Goal: Task Accomplishment & Management: Complete application form

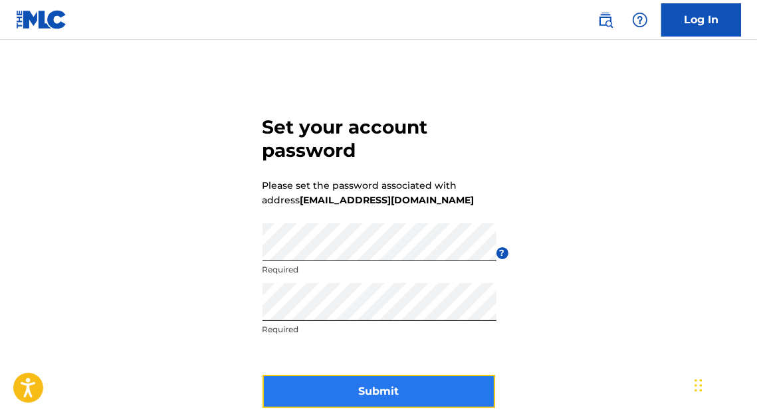
click at [408, 392] on button "Submit" at bounding box center [379, 391] width 233 height 33
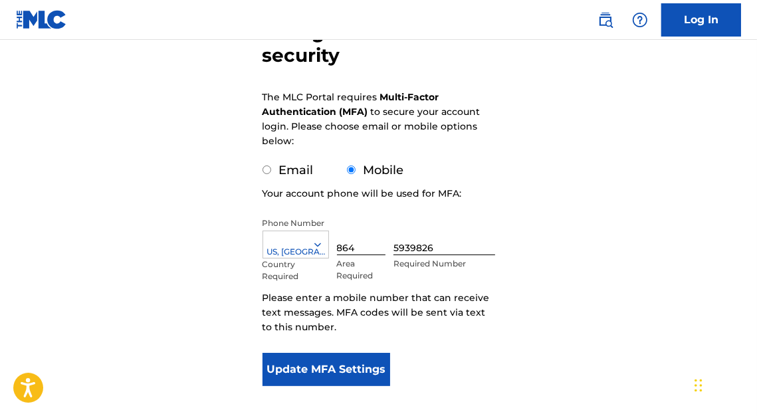
scroll to position [154, 0]
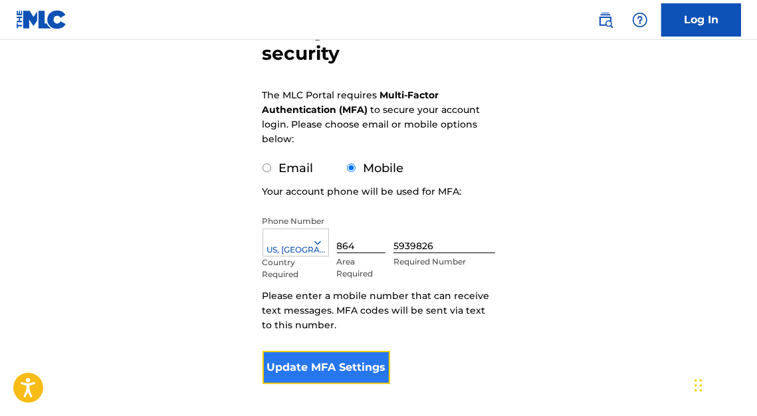
click at [334, 370] on button "Update MFA Settings" at bounding box center [327, 367] width 128 height 33
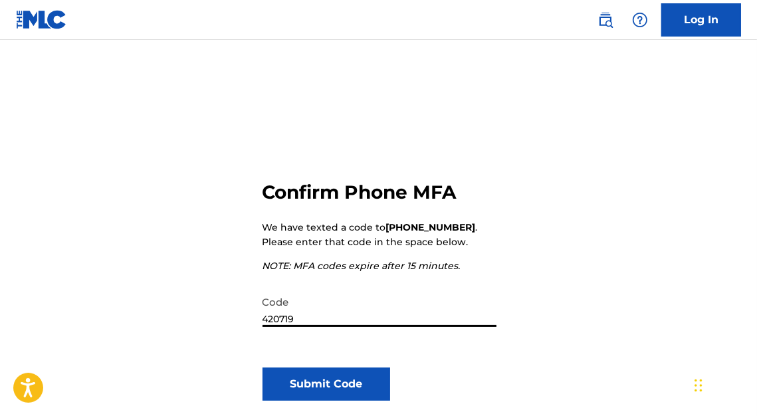
scroll to position [90, 0]
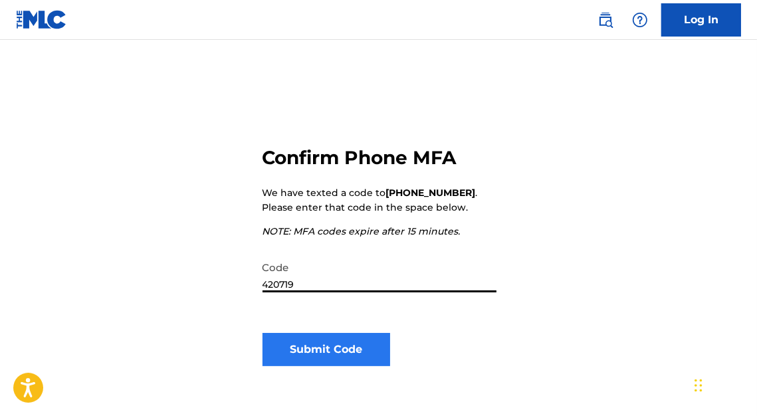
type input "420719"
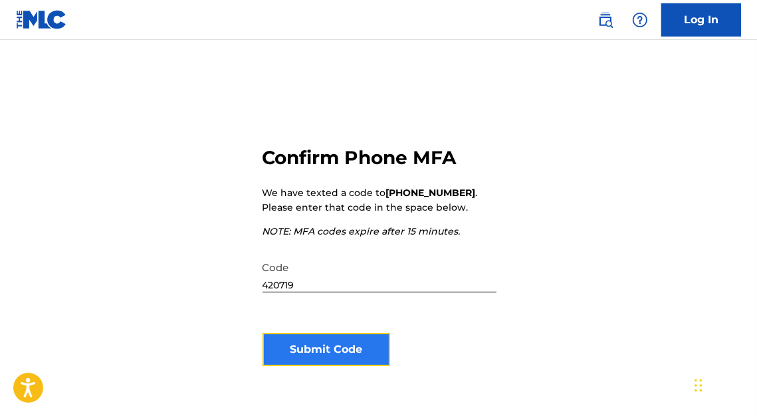
click at [306, 350] on button "Submit Code" at bounding box center [327, 349] width 128 height 33
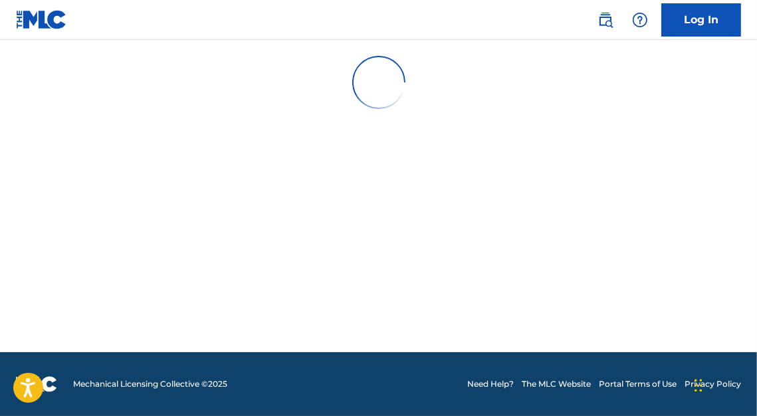
scroll to position [0, 0]
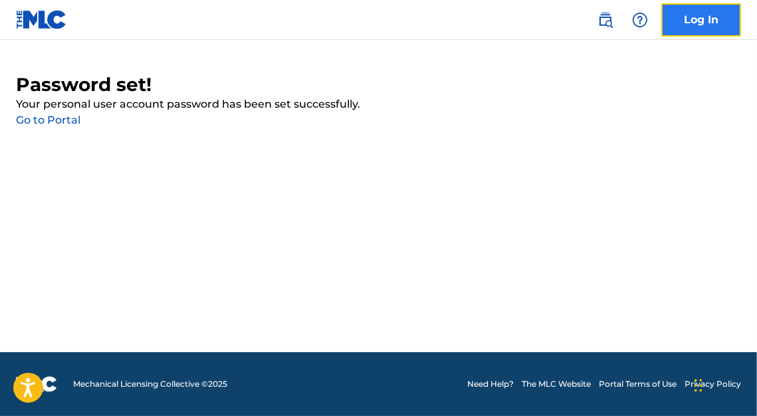
click at [701, 21] on link "Log In" at bounding box center [702, 19] width 80 height 33
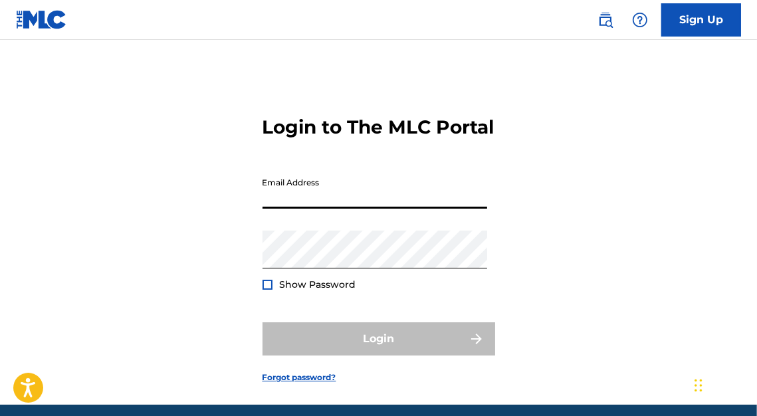
click at [338, 209] on input "Email Address" at bounding box center [375, 190] width 225 height 38
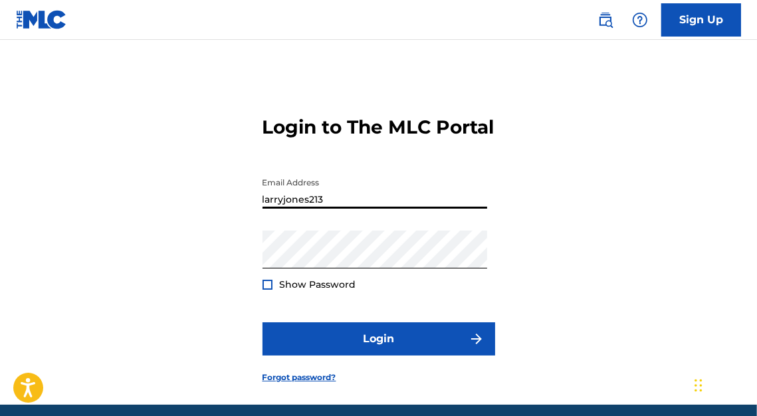
click at [323, 209] on input "larryjones213" at bounding box center [375, 190] width 225 height 38
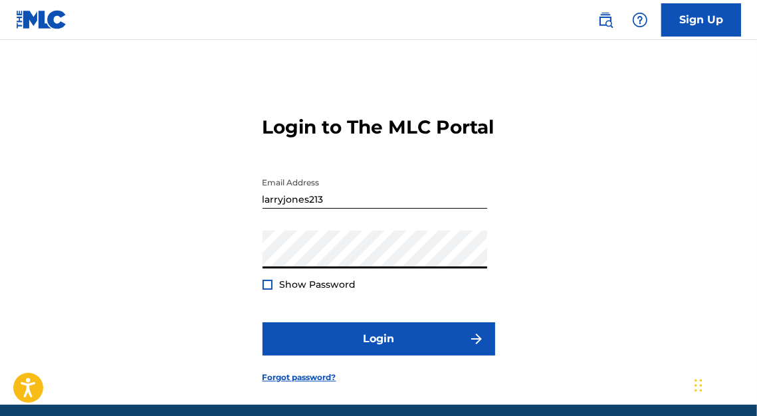
click at [244, 282] on div "Login to The MLC Portal Email Address larryjones213 Password Show Password Logi…" at bounding box center [378, 239] width 757 height 332
click at [263, 322] on button "Login" at bounding box center [379, 338] width 233 height 33
click at [266, 290] on div at bounding box center [268, 285] width 10 height 10
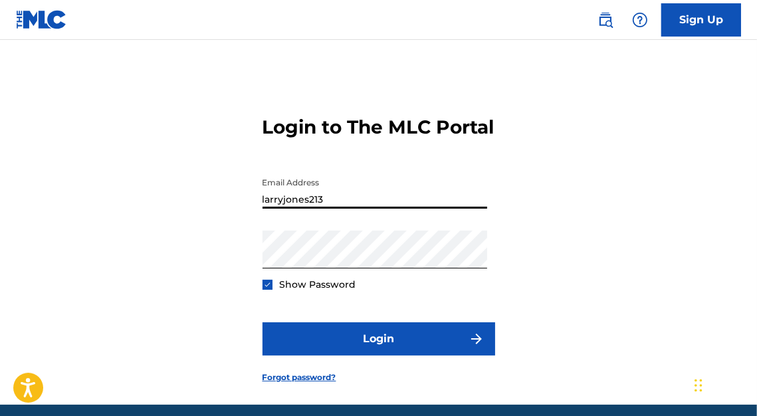
click at [326, 209] on input "larryjones213" at bounding box center [375, 190] width 225 height 38
type input "[EMAIL_ADDRESS][DOMAIN_NAME]"
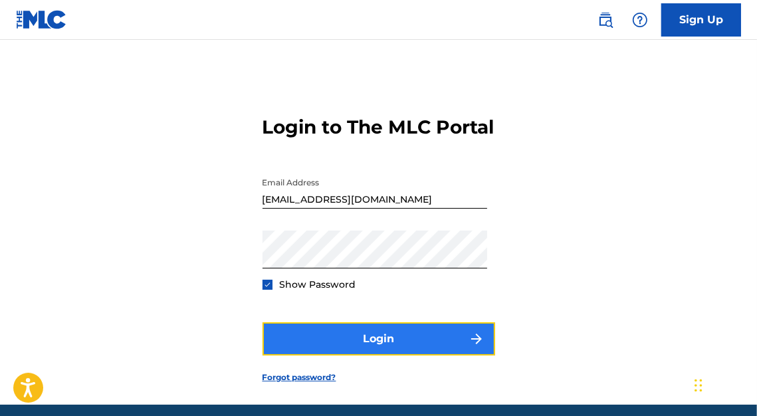
click at [396, 356] on button "Login" at bounding box center [379, 338] width 233 height 33
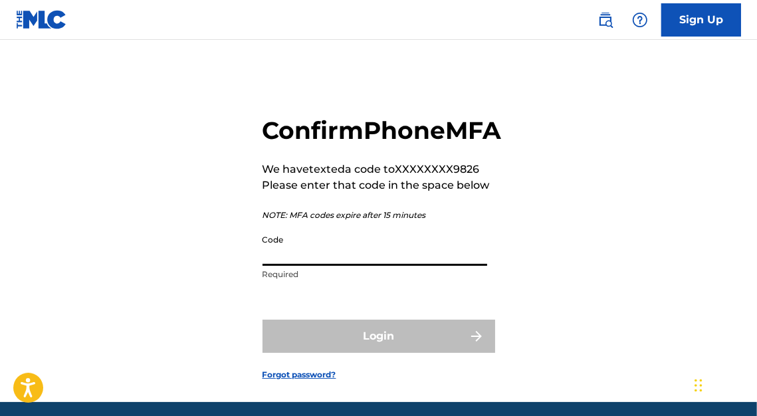
click at [303, 266] on input "Code" at bounding box center [375, 247] width 225 height 38
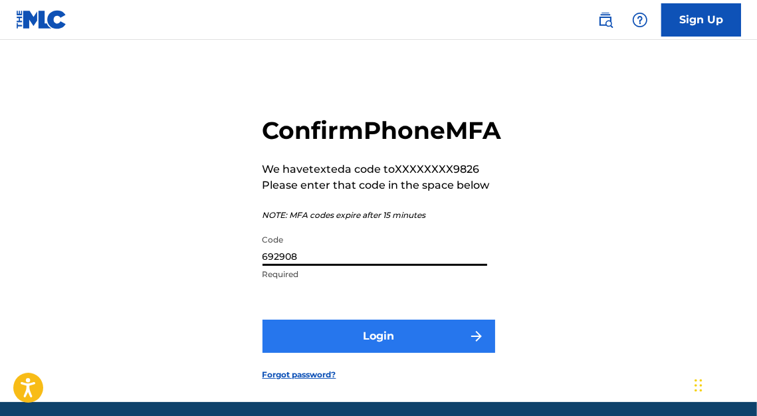
type input "692908"
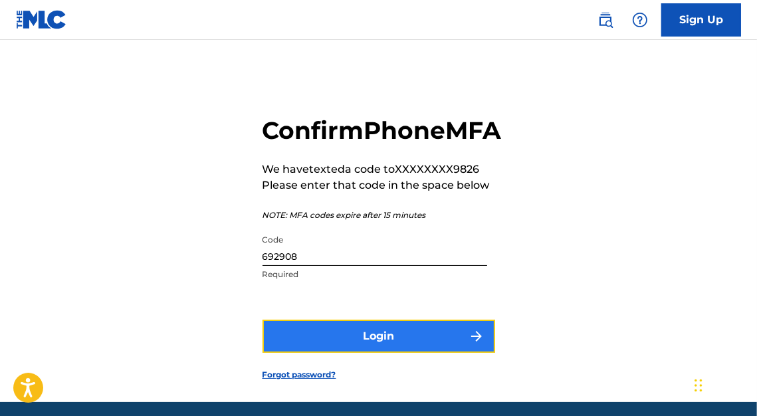
click at [374, 353] on button "Login" at bounding box center [379, 336] width 233 height 33
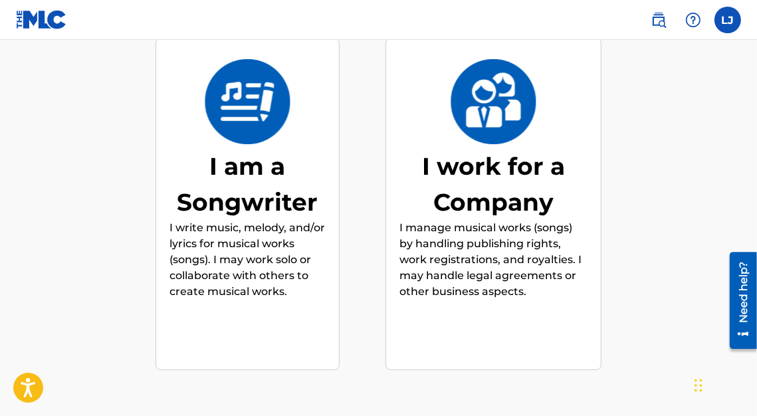
scroll to position [181, 0]
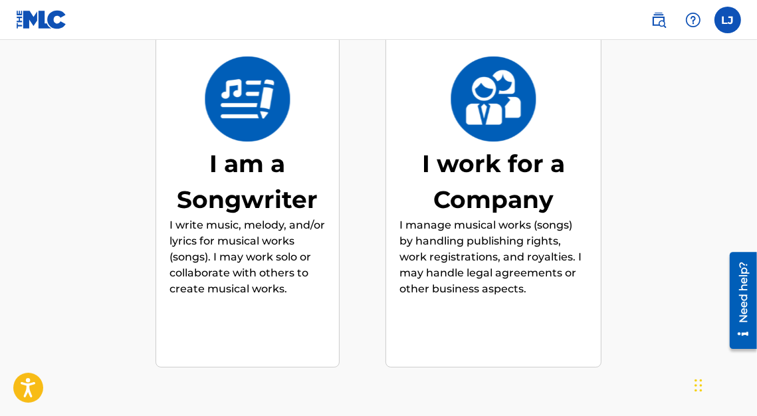
click at [247, 257] on p "I write music, melody, and/or lyrics for musical works (songs). I may work solo…" at bounding box center [248, 257] width 156 height 80
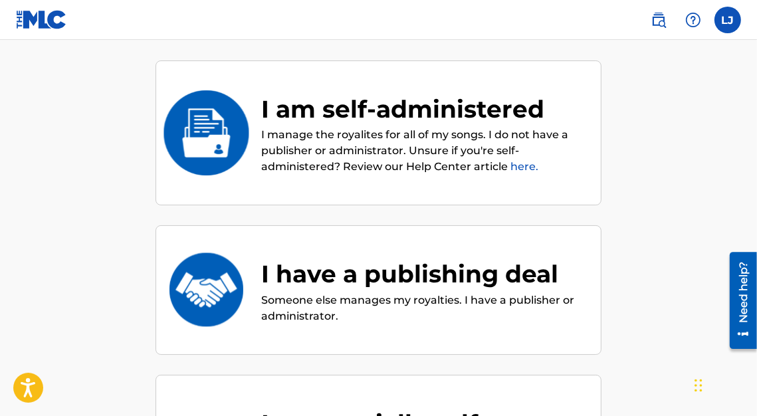
scroll to position [154, 0]
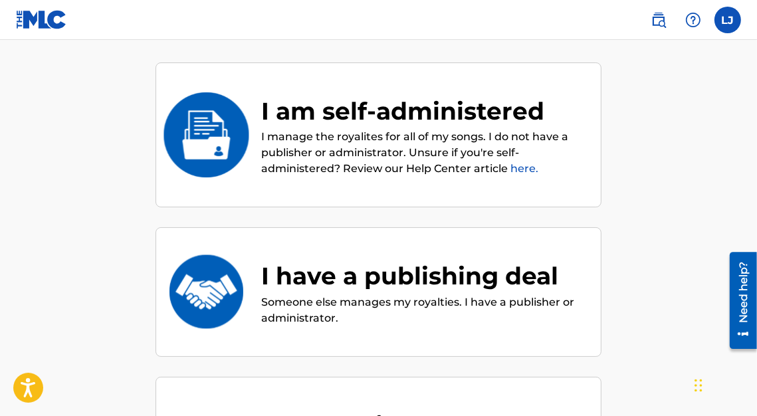
click at [215, 132] on img at bounding box center [206, 134] width 87 height 85
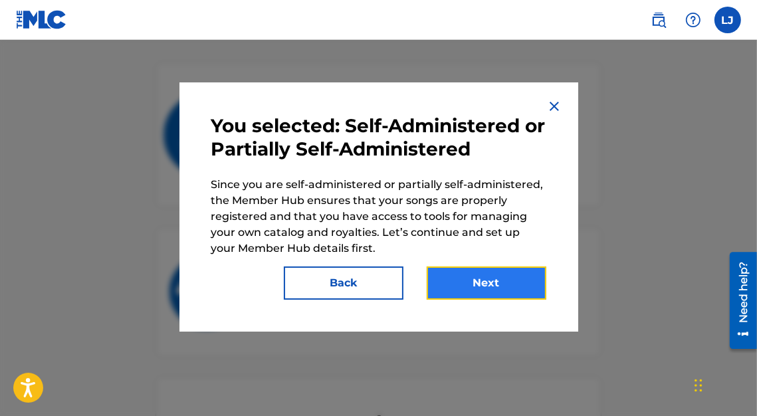
click at [487, 283] on button "Next" at bounding box center [487, 283] width 120 height 33
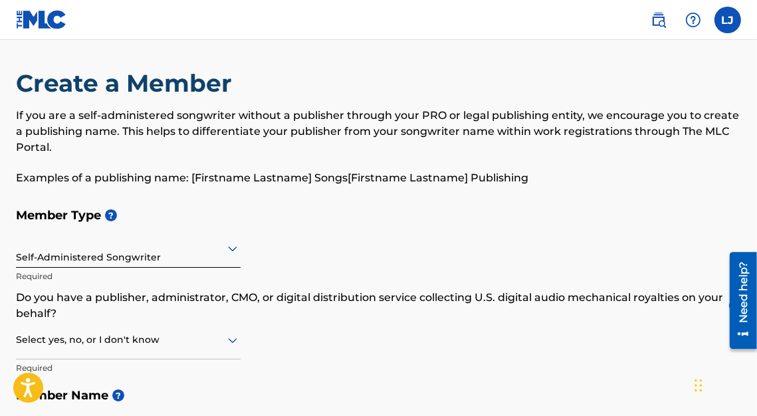
click at [37, 265] on div "Self-Administered Songwriter" at bounding box center [128, 249] width 225 height 38
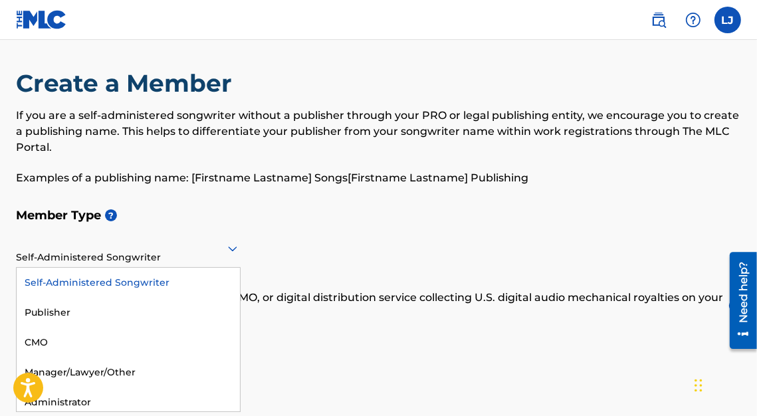
scroll to position [6, 0]
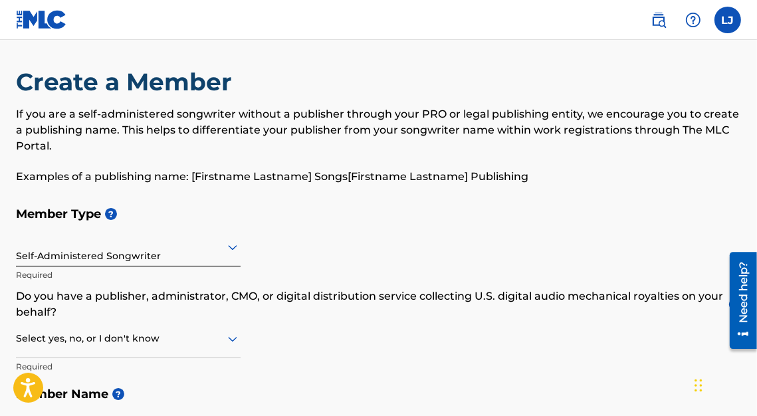
click at [176, 205] on h5 "Member Type ?" at bounding box center [378, 214] width 725 height 29
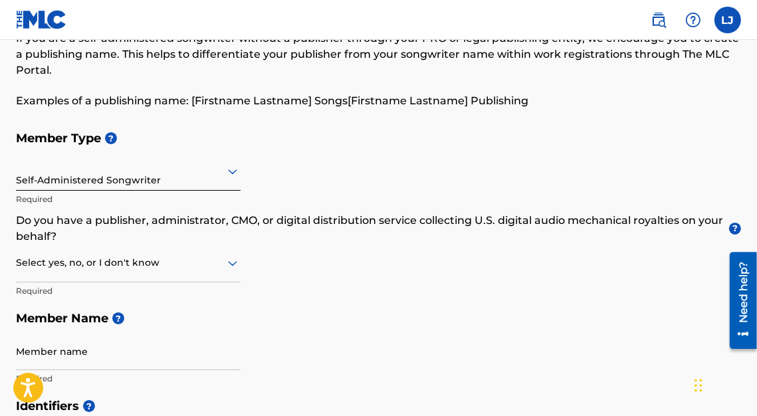
scroll to position [82, 0]
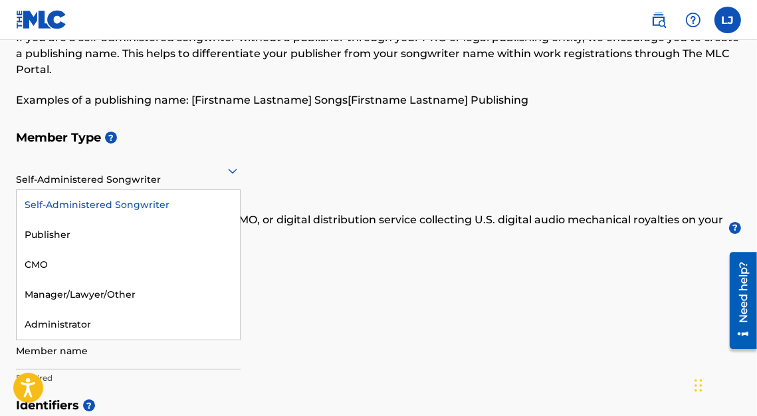
click at [235, 171] on icon at bounding box center [232, 171] width 9 height 5
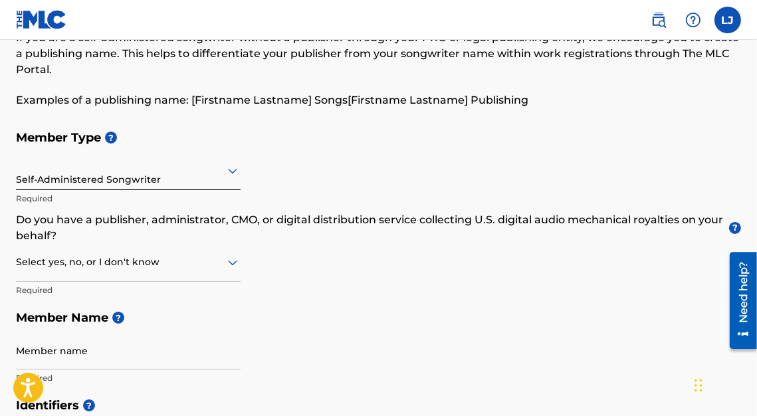
click at [282, 168] on div "Member Type ? Self-Administered Songwriter Required Do you have a publisher, ad…" at bounding box center [378, 258] width 725 height 268
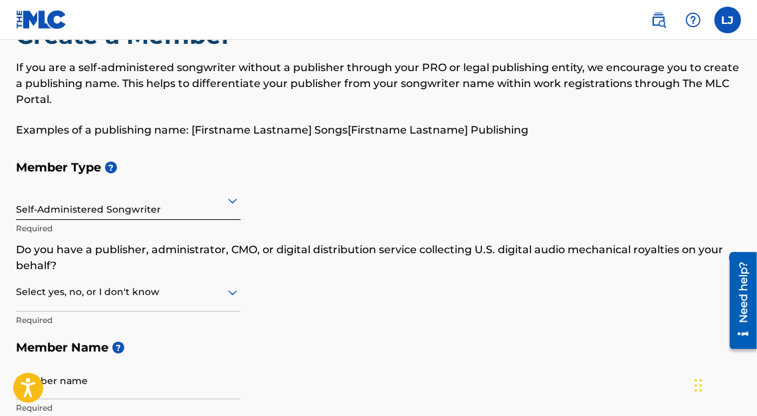
scroll to position [47, 0]
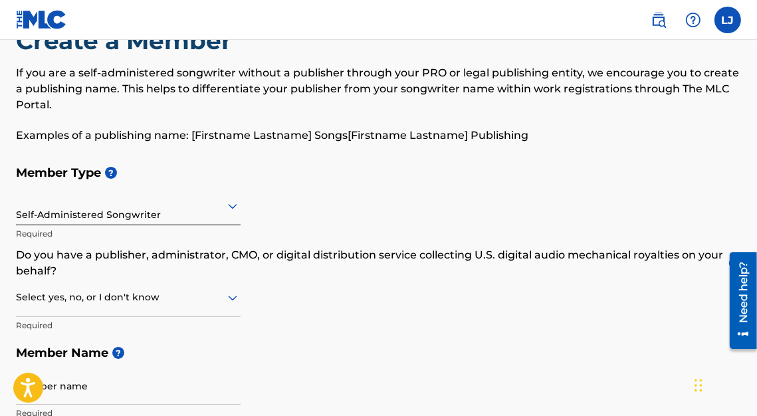
drag, startPoint x: 758, startPoint y: 98, endPoint x: 574, endPoint y: 185, distance: 203.1
click at [574, 185] on h5 "Member Type ?" at bounding box center [378, 173] width 725 height 29
click at [37, 301] on div at bounding box center [128, 297] width 225 height 17
click at [37, 361] on div "No" at bounding box center [128, 362] width 223 height 30
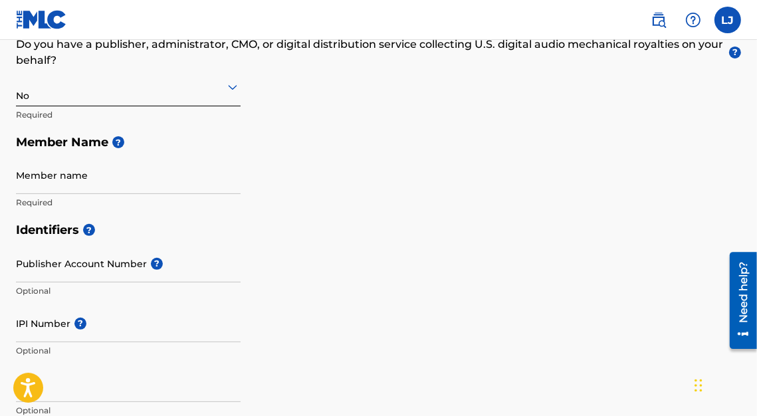
scroll to position [250, 0]
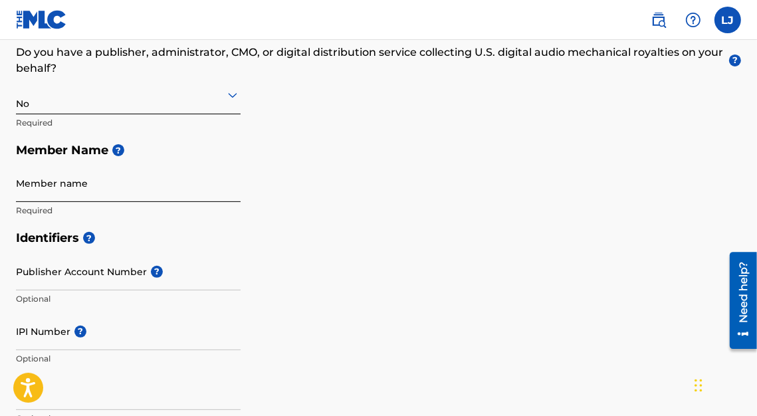
click at [22, 190] on input "Member name" at bounding box center [128, 183] width 225 height 38
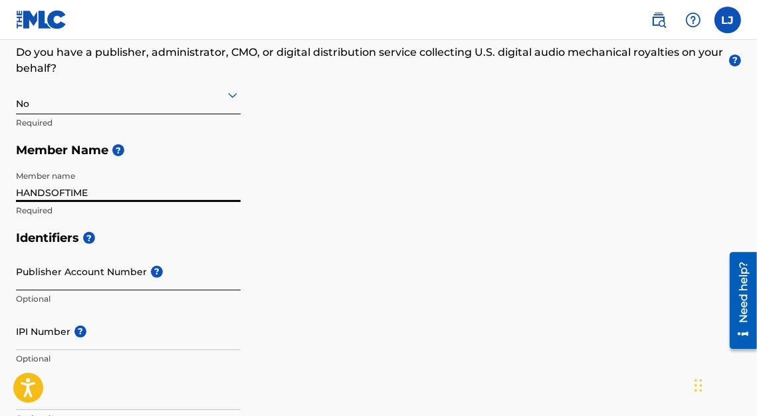
type input "HANDSOFTIME"
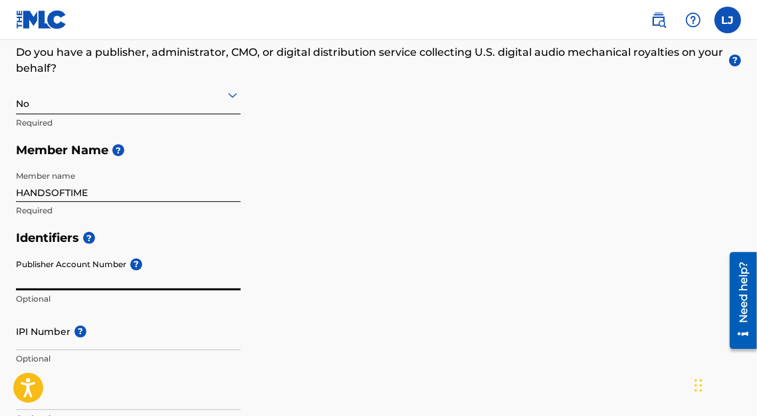
click at [45, 283] on input "Publisher Account Number ?" at bounding box center [128, 272] width 225 height 38
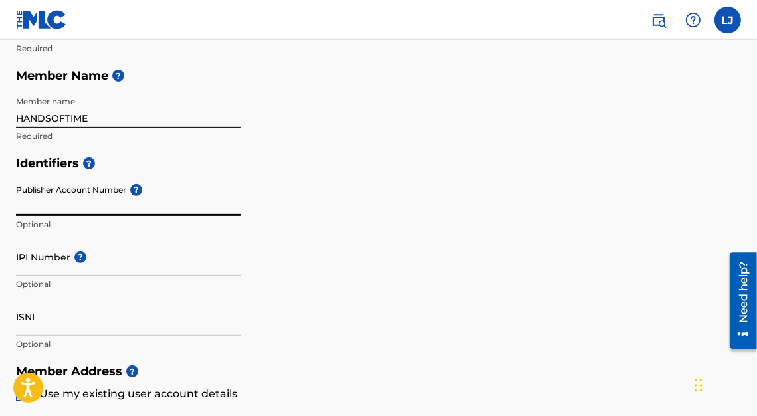
scroll to position [335, 0]
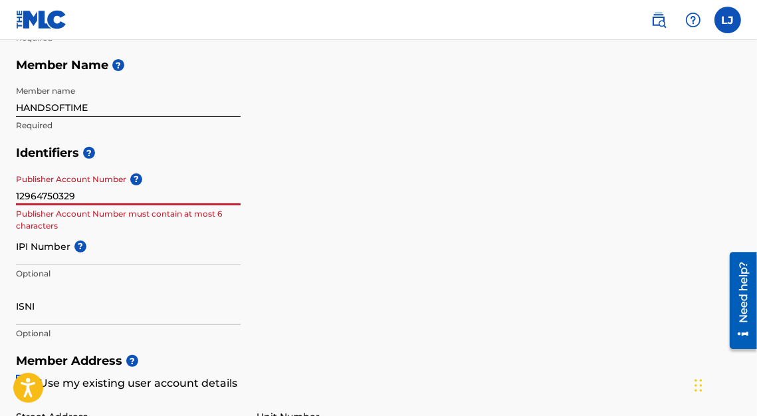
drag, startPoint x: 75, startPoint y: 191, endPoint x: -2, endPoint y: 193, distance: 77.1
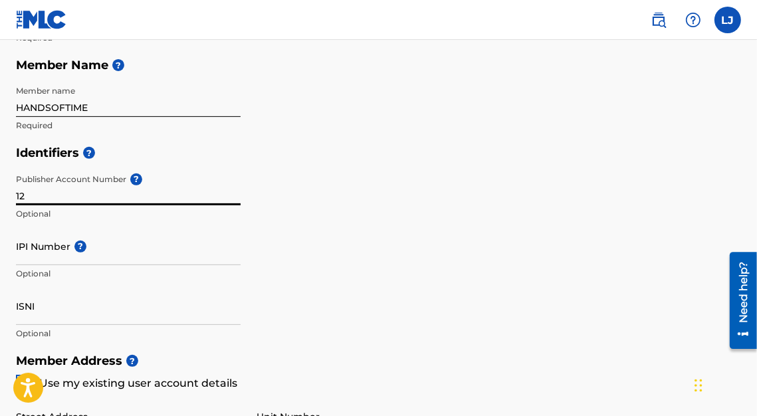
type input "1"
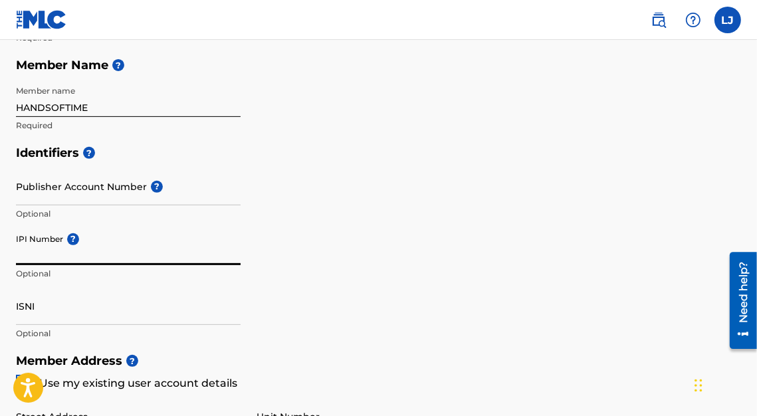
click at [33, 251] on input "IPI Number ?" at bounding box center [128, 246] width 225 height 38
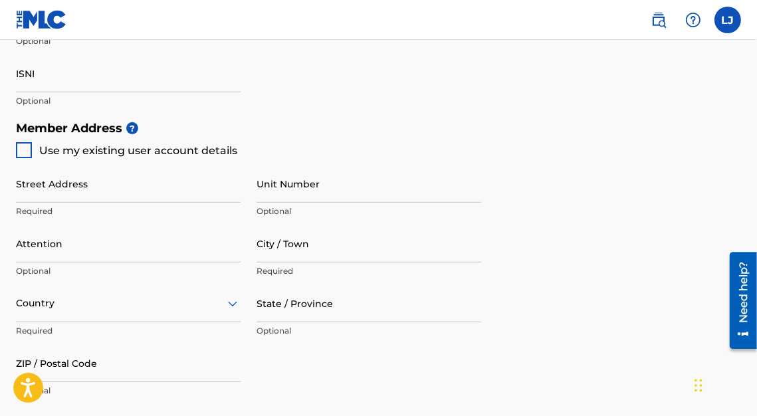
scroll to position [572, 0]
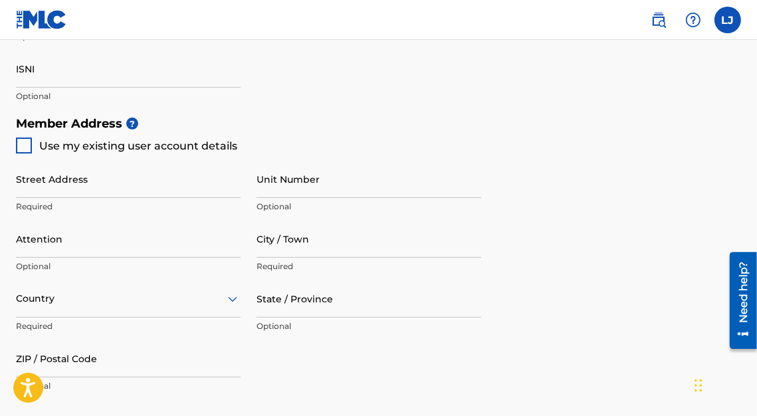
type input "1294750329"
click at [25, 145] on div at bounding box center [24, 146] width 16 height 16
type input "25 Chestnut Mtn. Rd."
type input "Travelers Rest"
type input "29690"
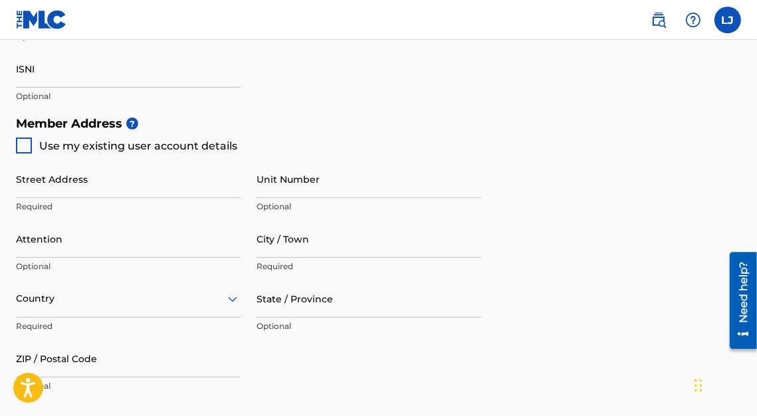
type input "864"
type input "5939826"
type input "[EMAIL_ADDRESS][DOMAIN_NAME]"
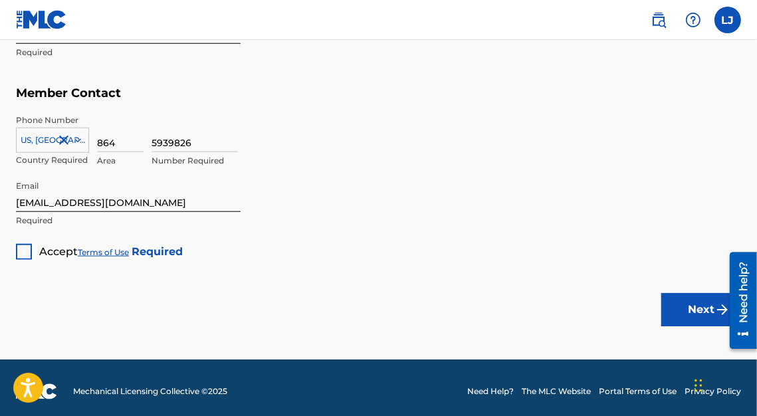
scroll to position [908, 0]
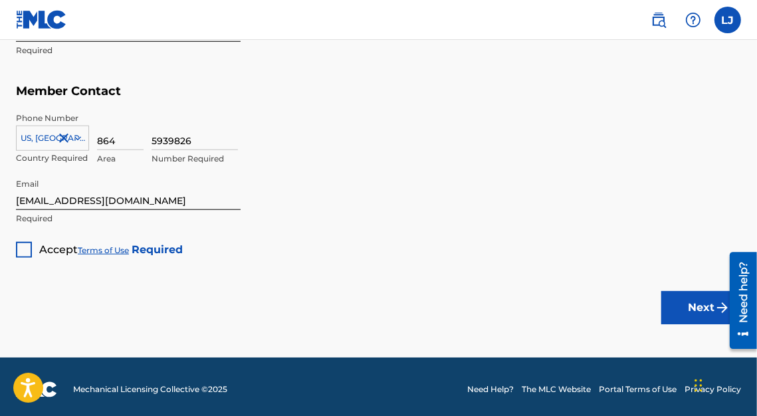
click at [25, 249] on div at bounding box center [24, 250] width 16 height 16
click at [697, 308] on button "Next" at bounding box center [702, 307] width 80 height 33
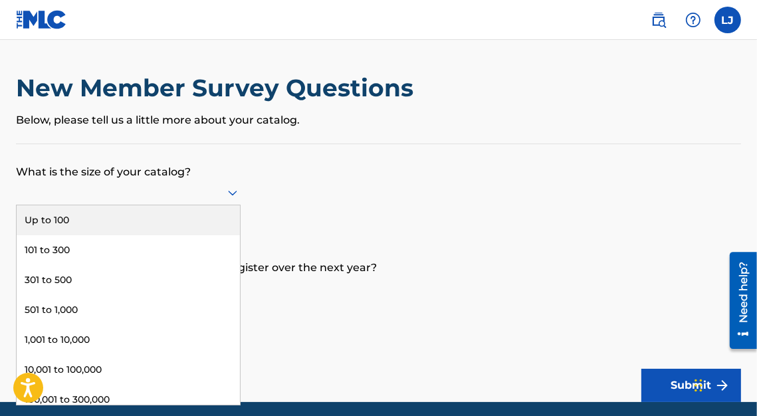
click at [229, 192] on icon at bounding box center [232, 193] width 9 height 5
click at [173, 219] on div "Up to 100" at bounding box center [128, 220] width 223 height 30
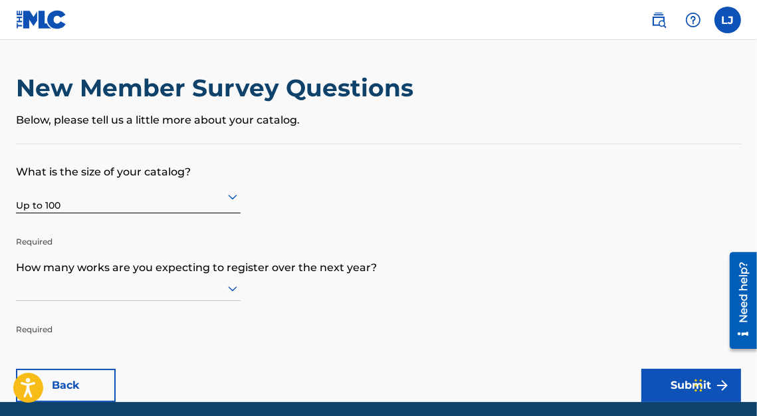
scroll to position [50, 0]
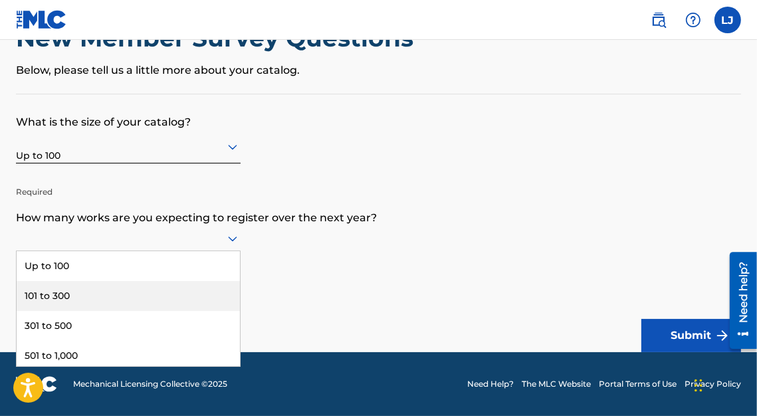
click at [231, 251] on div "9 results available. Use Up and Down to choose options, press Enter to select t…" at bounding box center [128, 238] width 225 height 25
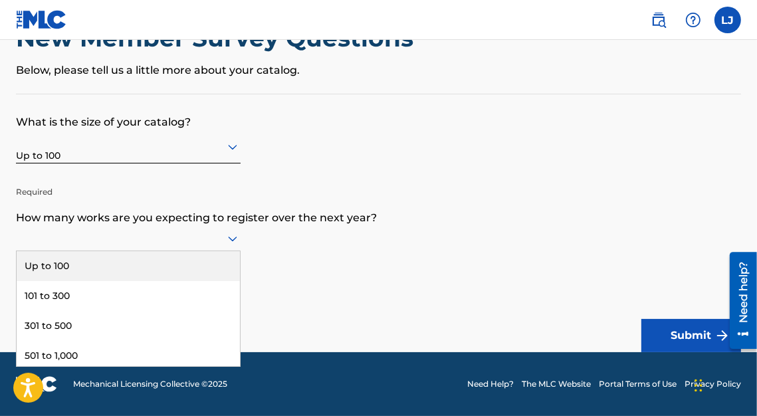
click at [146, 269] on div "Up to 100" at bounding box center [128, 266] width 223 height 30
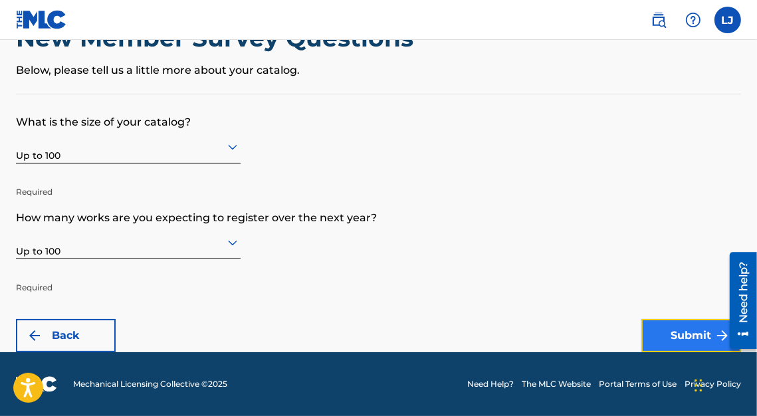
click at [682, 336] on button "Submit" at bounding box center [692, 335] width 100 height 33
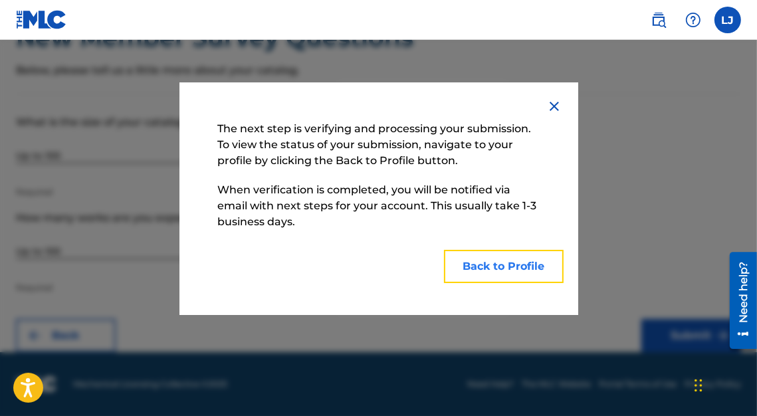
click at [499, 265] on button "Back to Profile" at bounding box center [504, 266] width 120 height 33
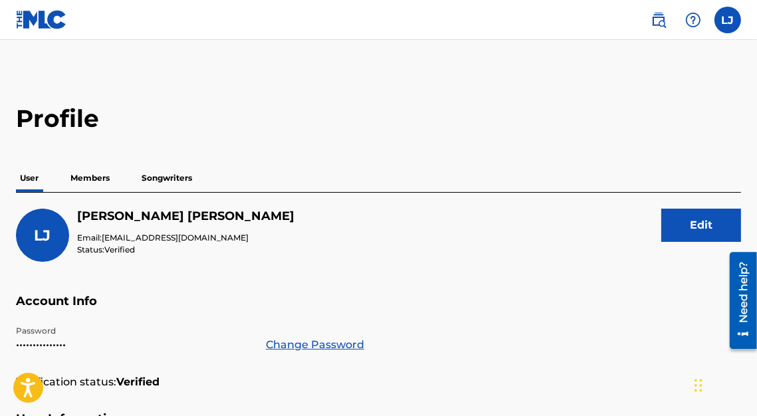
click at [96, 178] on p "Members" at bounding box center [89, 178] width 47 height 28
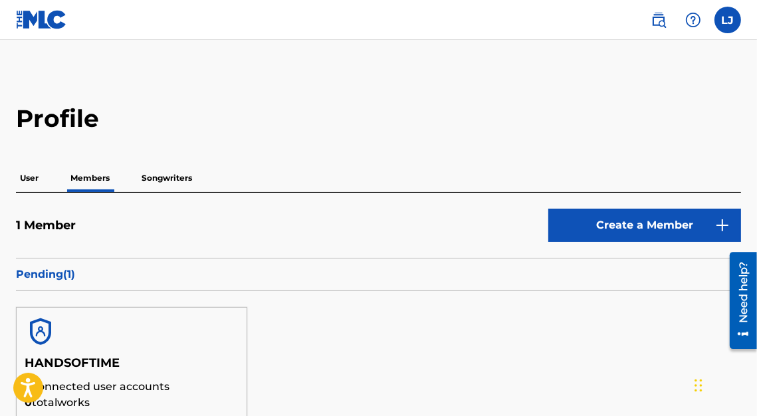
click at [178, 177] on p "Songwriters" at bounding box center [167, 178] width 59 height 28
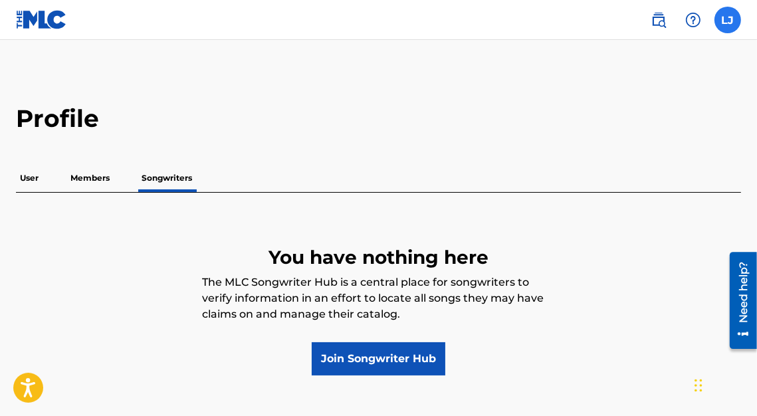
click at [729, 25] on label at bounding box center [728, 20] width 27 height 27
click at [728, 20] on input "[PERSON_NAME] [PERSON_NAME] [EMAIL_ADDRESS][DOMAIN_NAME] Notification Preferenc…" at bounding box center [728, 20] width 0 height 0
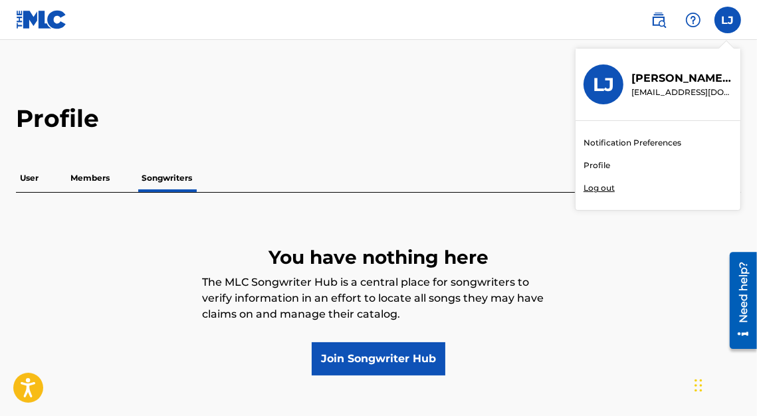
click at [602, 166] on link "Profile" at bounding box center [597, 166] width 27 height 12
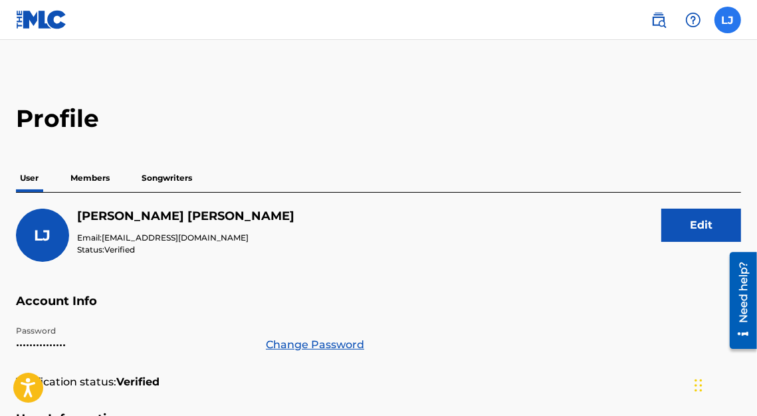
click at [725, 19] on label at bounding box center [728, 20] width 27 height 27
click at [728, 20] on input "[PERSON_NAME] [PERSON_NAME] [EMAIL_ADDRESS][DOMAIN_NAME] Notification Preferenc…" at bounding box center [728, 20] width 0 height 0
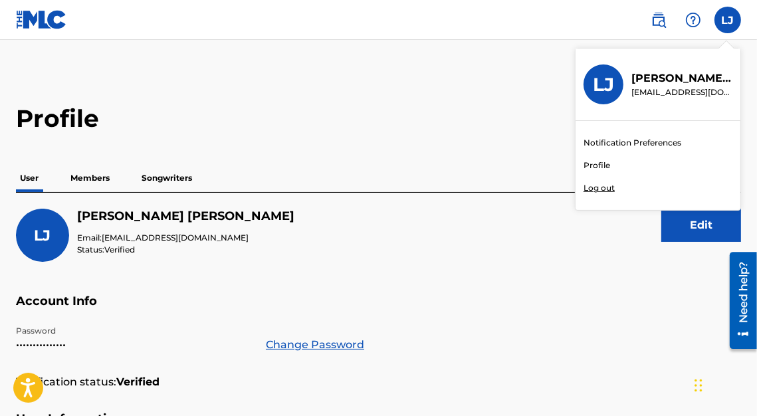
click at [601, 187] on p "Log out" at bounding box center [599, 188] width 31 height 12
click at [728, 20] on input "[PERSON_NAME] [PERSON_NAME] [EMAIL_ADDRESS][DOMAIN_NAME] Notification Preferenc…" at bounding box center [728, 20] width 0 height 0
